Goal: Task Accomplishment & Management: Complete application form

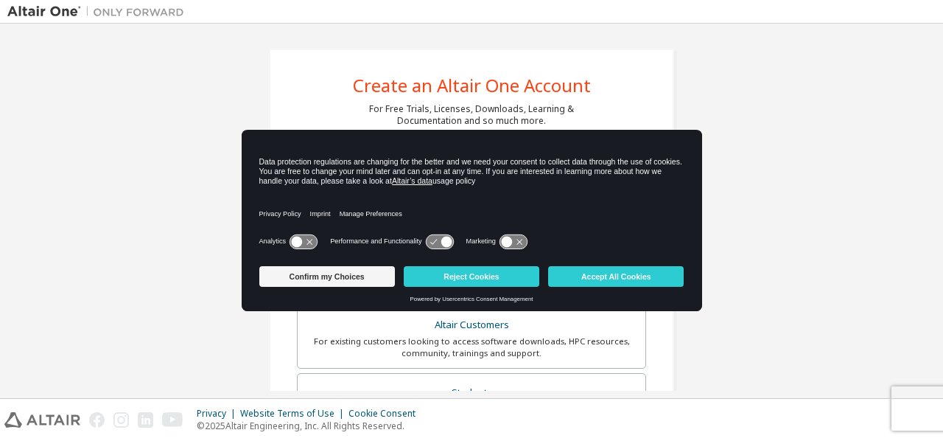
click at [309, 247] on icon at bounding box center [303, 241] width 27 height 14
click at [509, 244] on icon at bounding box center [506, 241] width 11 height 11
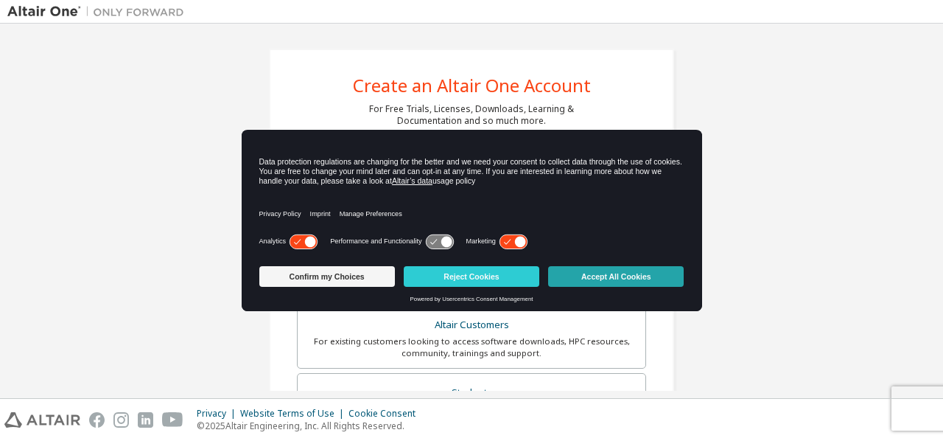
click at [591, 279] on button "Accept All Cookies" at bounding box center [616, 276] width 136 height 21
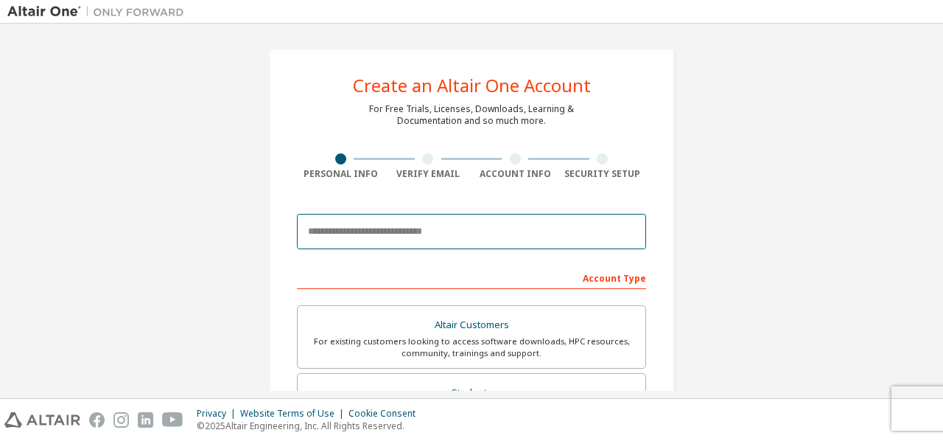
click at [409, 247] on input "email" at bounding box center [471, 231] width 349 height 35
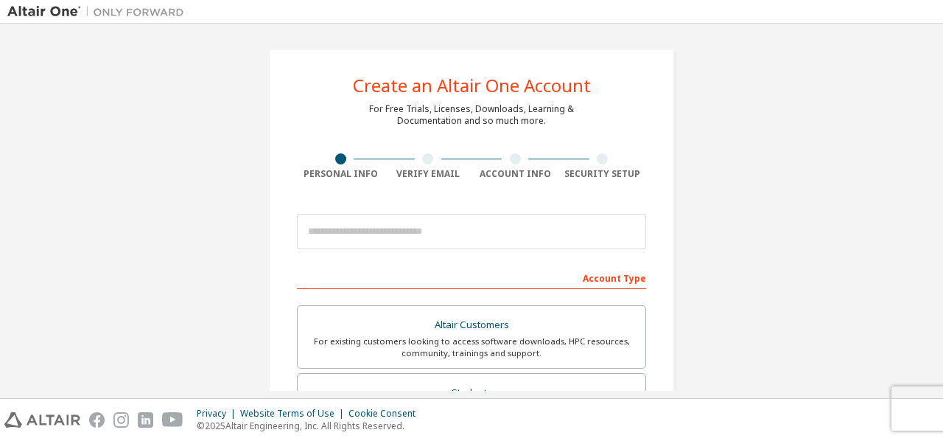
drag, startPoint x: 868, startPoint y: 245, endPoint x: 873, endPoint y: 234, distance: 12.2
click at [868, 245] on div "Create an Altair One Account For Free Trials, Licenses, Downloads, Learning & D…" at bounding box center [471, 421] width 928 height 780
drag, startPoint x: 936, startPoint y: 126, endPoint x: 925, endPoint y: 212, distance: 86.9
click at [928, 213] on div "Create an Altair One Account For Free Trials, Licenses, Downloads, Learning & D…" at bounding box center [471, 211] width 943 height 374
